Goal: Task Accomplishment & Management: Manage account settings

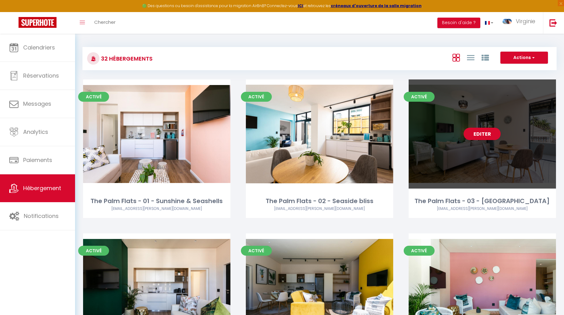
scroll to position [1, 0]
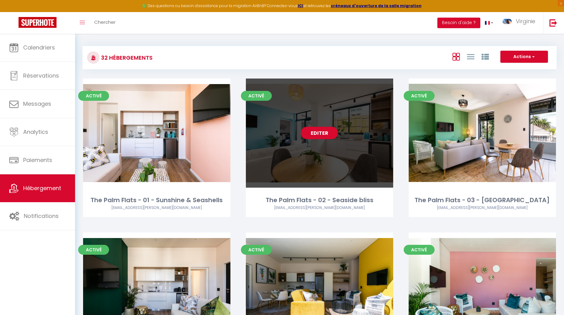
click at [317, 134] on link "Editer" at bounding box center [319, 133] width 37 height 12
click at [319, 132] on link "Editer" at bounding box center [319, 133] width 37 height 12
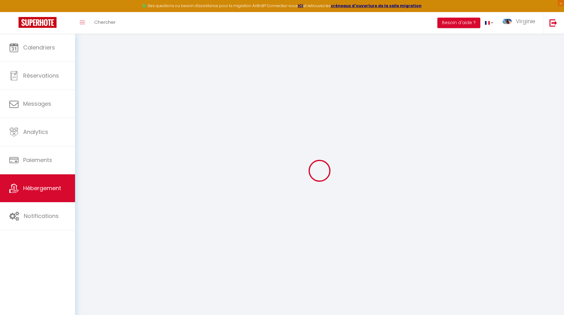
checkbox input "false"
checkbox input "true"
checkbox input "false"
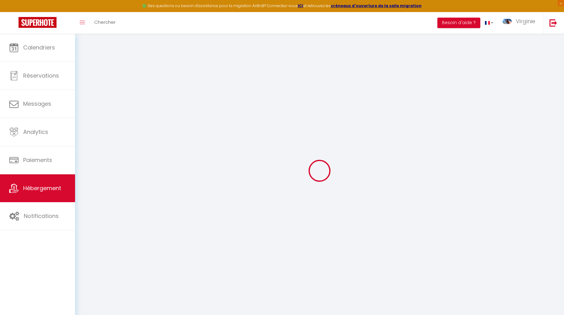
checkbox input "true"
checkbox input "false"
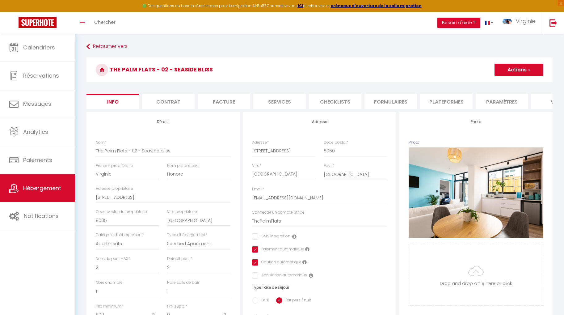
click at [500, 102] on li "Paramètres" at bounding box center [501, 101] width 52 height 15
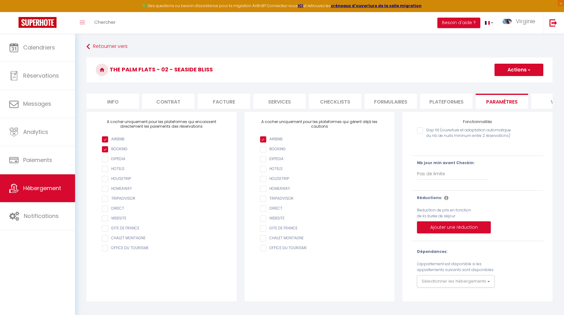
scroll to position [34, 0]
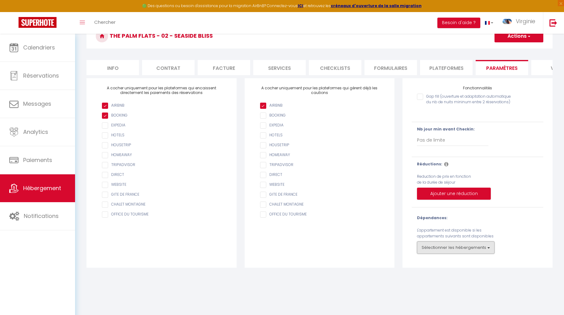
click at [487, 247] on button "Sélectionner les hébergements" at bounding box center [455, 247] width 77 height 12
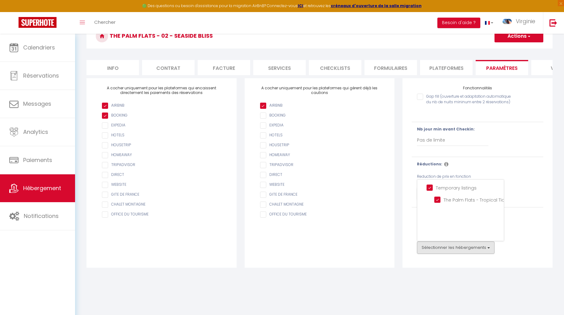
click at [518, 247] on div "Sélectionner les hébergements Temporary listings The Palm Flats - Tropical Tide…" at bounding box center [477, 247] width 121 height 12
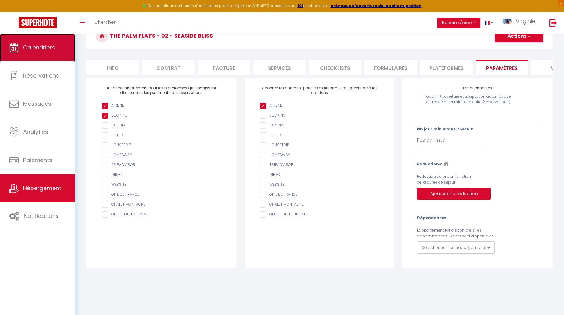
click at [56, 48] on link "Calendriers" at bounding box center [37, 48] width 75 height 28
